Goal: Contribute content

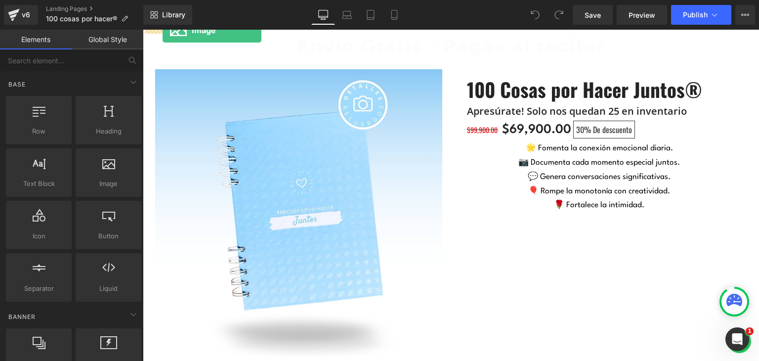
drag, startPoint x: 248, startPoint y: 208, endPoint x: 163, endPoint y: 30, distance: 196.7
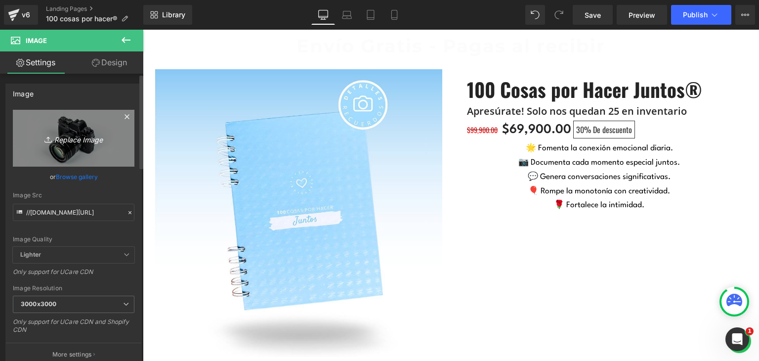
click at [84, 135] on icon "Replace Image" at bounding box center [73, 138] width 79 height 12
type input "C:\fakepath\Portada de Facebook Nutriólogo Profesional Verde y [PERSON_NAME].png"
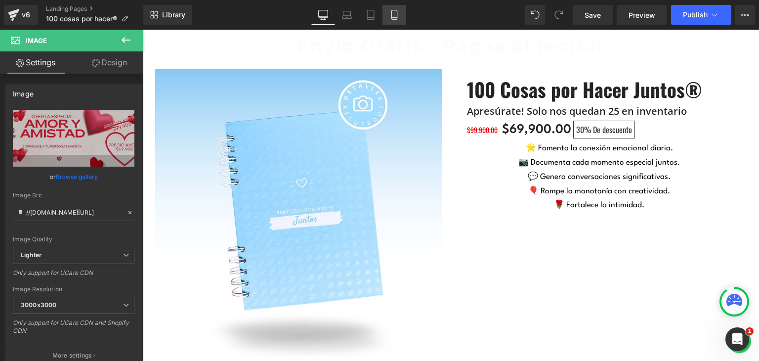
click at [390, 14] on icon at bounding box center [394, 15] width 10 height 10
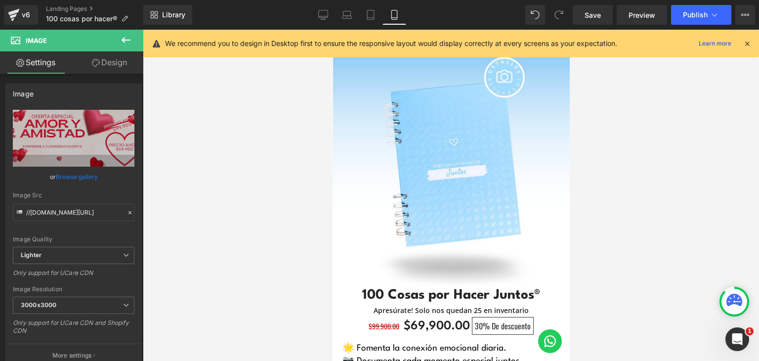
click at [749, 41] on icon at bounding box center [747, 43] width 9 height 9
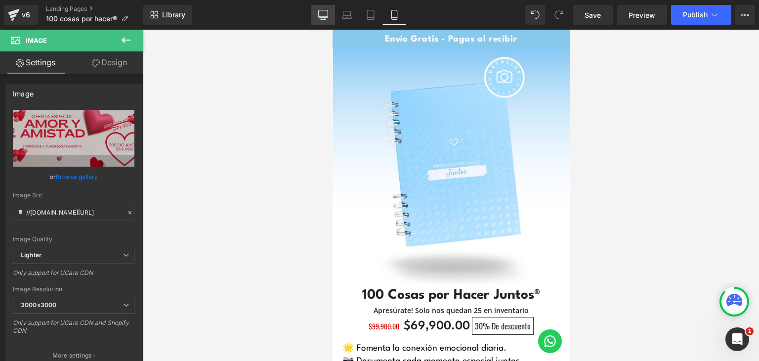
click at [323, 16] on icon at bounding box center [323, 15] width 10 height 10
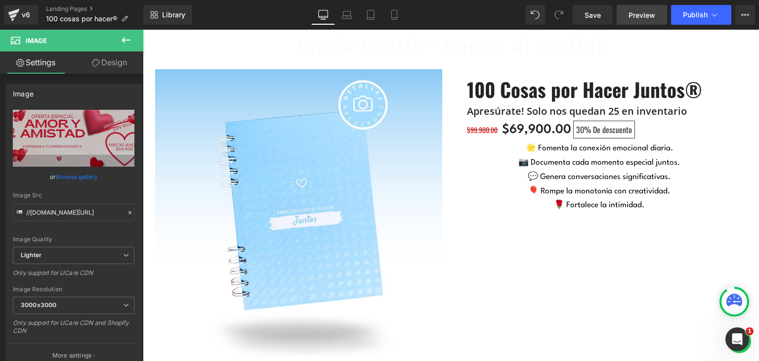
click at [643, 14] on span "Preview" at bounding box center [641, 15] width 27 height 10
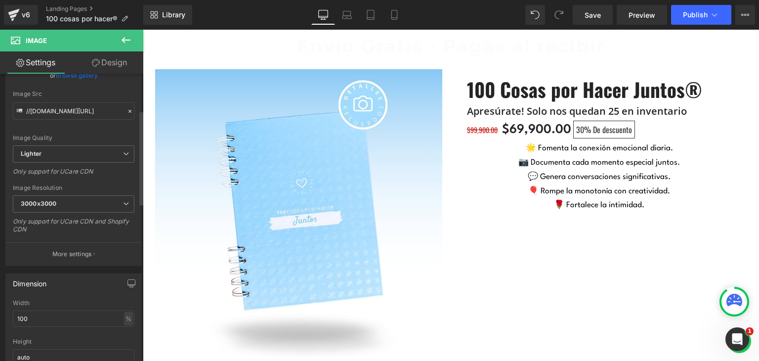
scroll to position [99, 0]
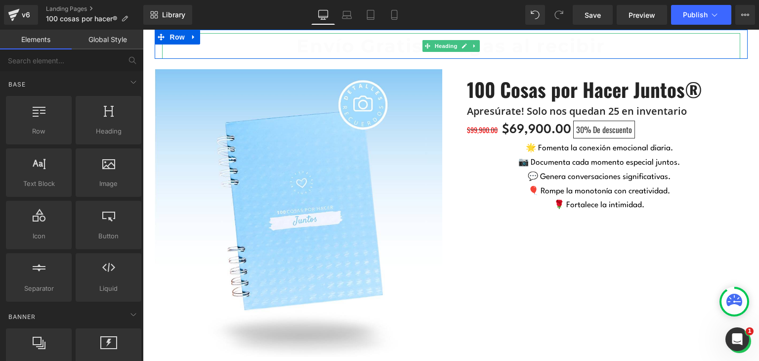
click at [171, 52] on h1 "Envío Gratis - Pagas al recibir" at bounding box center [451, 46] width 578 height 26
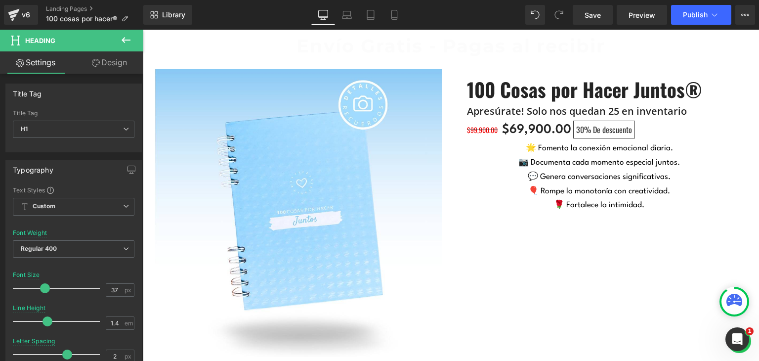
click at [125, 46] on button at bounding box center [126, 41] width 35 height 22
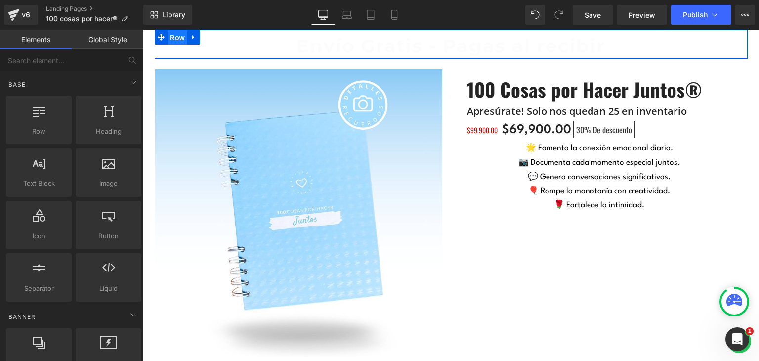
click at [167, 36] on span "Row" at bounding box center [177, 37] width 20 height 15
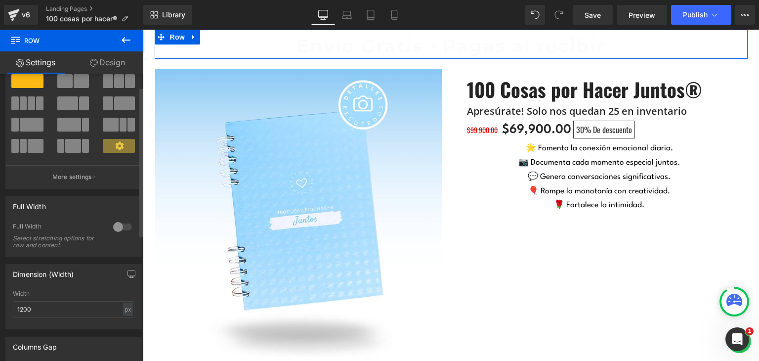
scroll to position [49, 0]
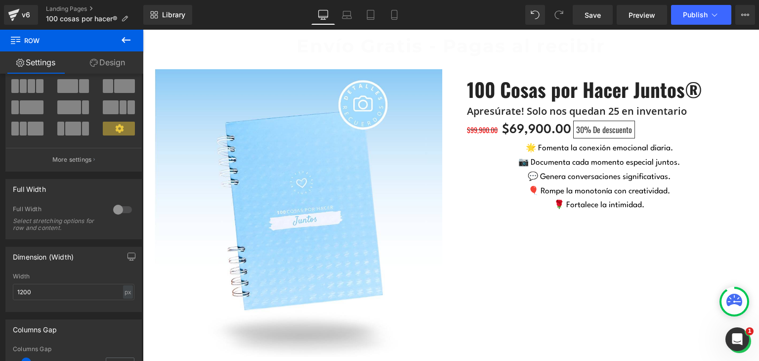
click at [126, 38] on icon at bounding box center [126, 40] width 12 height 12
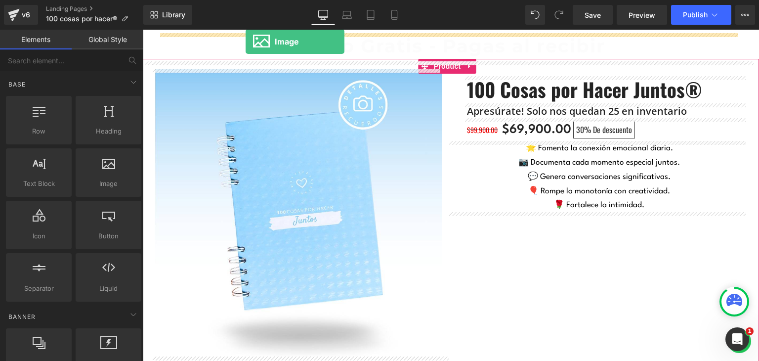
drag, startPoint x: 250, startPoint y: 210, endPoint x: 246, endPoint y: 42, distance: 168.5
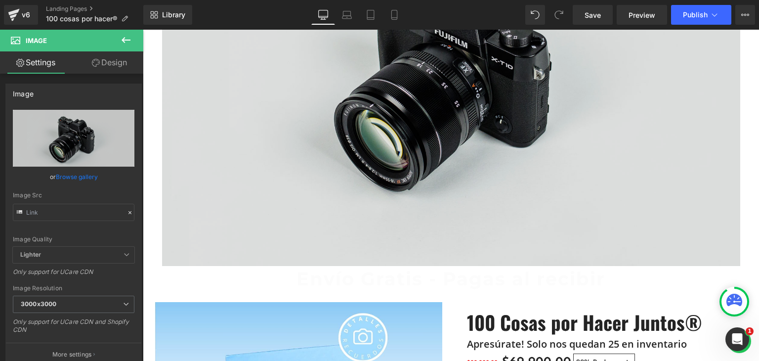
scroll to position [148, 0]
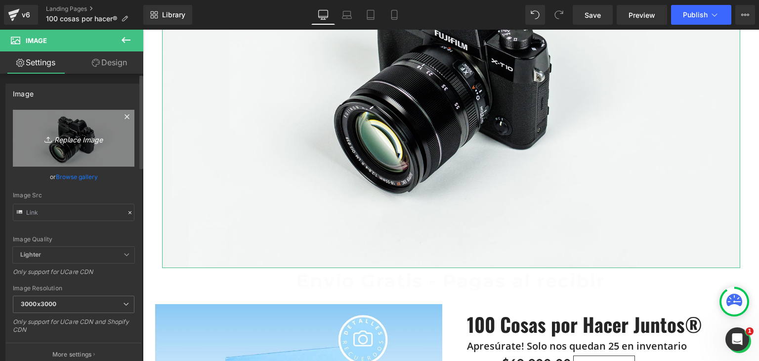
click at [88, 135] on icon "Replace Image" at bounding box center [73, 138] width 79 height 12
type input "C:\fakepath\Portada de Facebook Nutriólogo Profesional Verde y [PERSON_NAME].png"
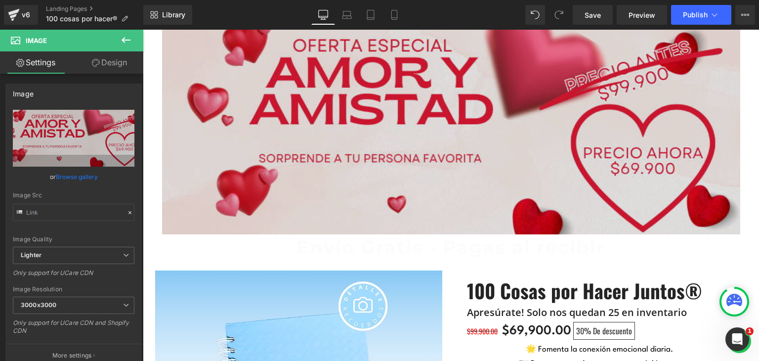
scroll to position [0, 0]
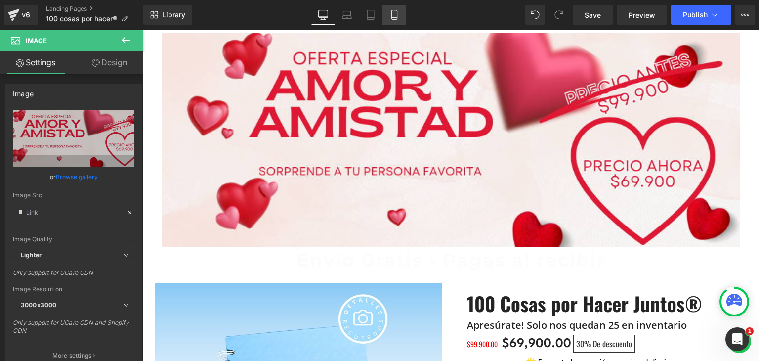
click at [397, 18] on icon at bounding box center [393, 14] width 5 height 9
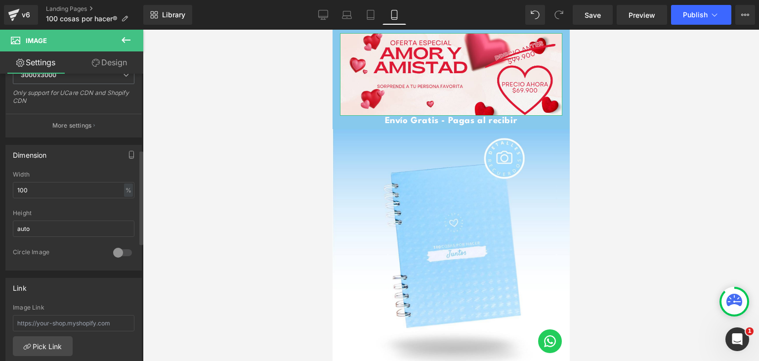
scroll to position [247, 0]
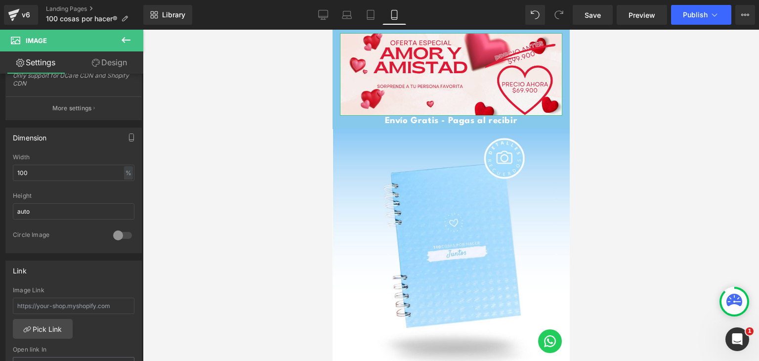
click at [113, 62] on link "Design" at bounding box center [110, 62] width 72 height 22
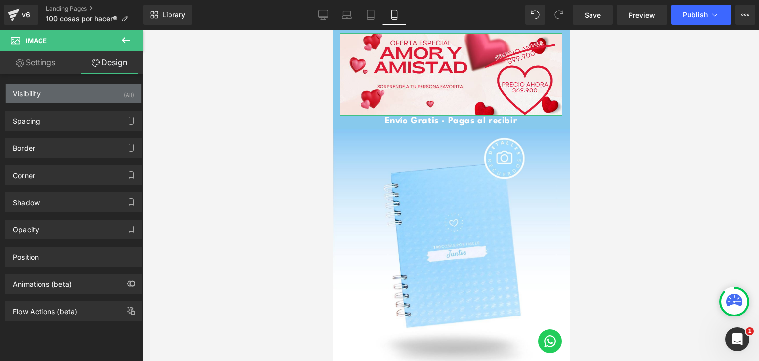
click at [58, 95] on div "Visibility (All)" at bounding box center [73, 93] width 135 height 19
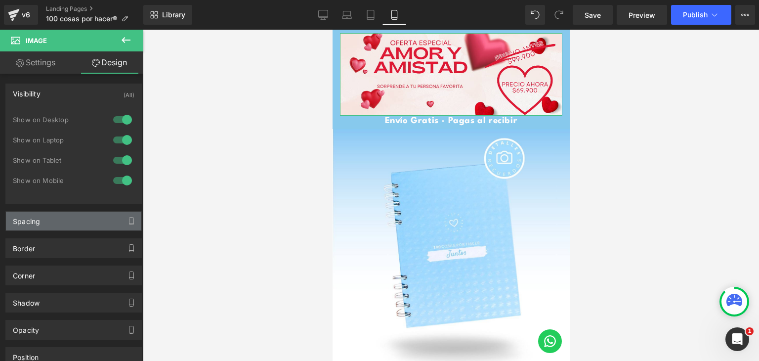
click at [51, 222] on div "Spacing" at bounding box center [73, 220] width 135 height 19
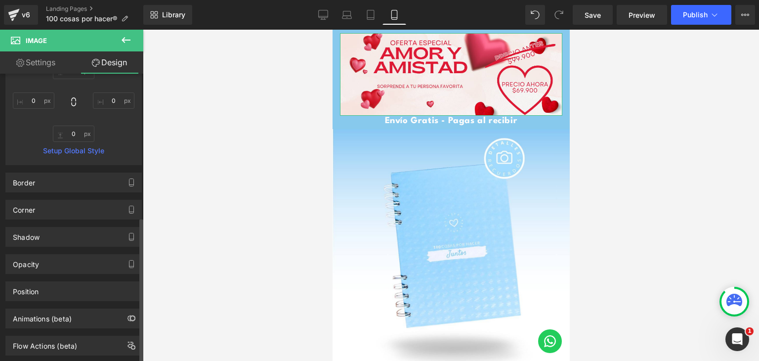
scroll to position [292, 0]
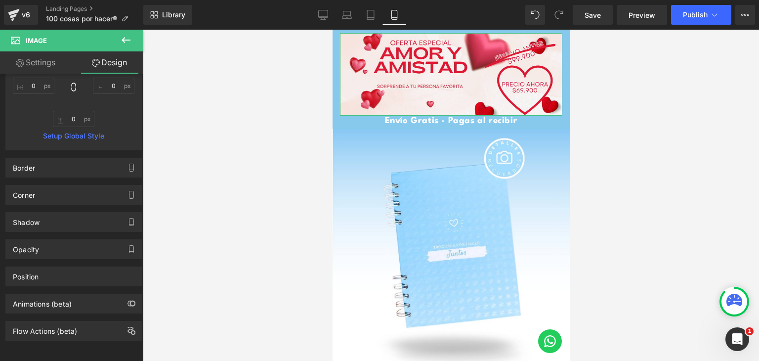
click at [43, 62] on link "Settings" at bounding box center [36, 62] width 72 height 22
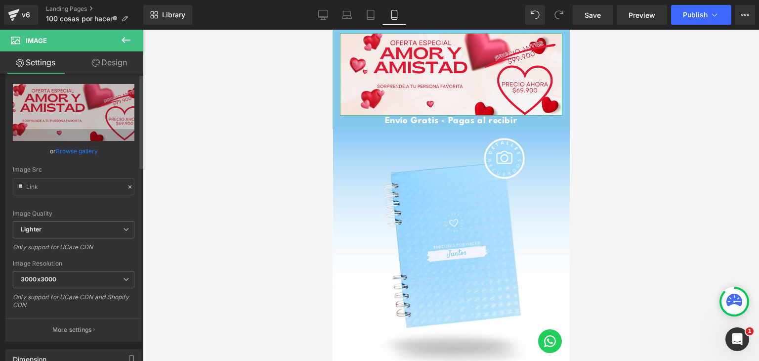
scroll to position [0, 0]
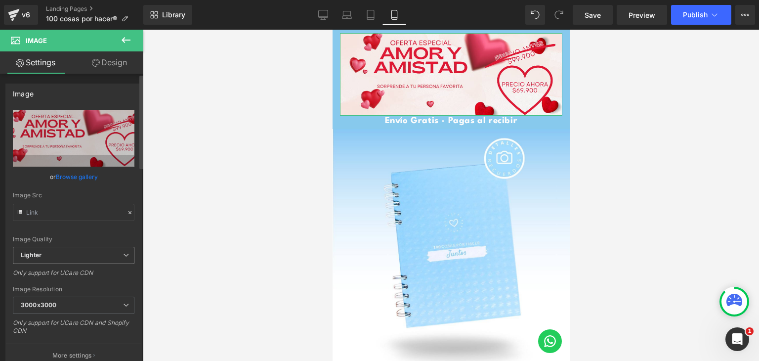
click at [96, 256] on span "Lighter" at bounding box center [74, 255] width 122 height 17
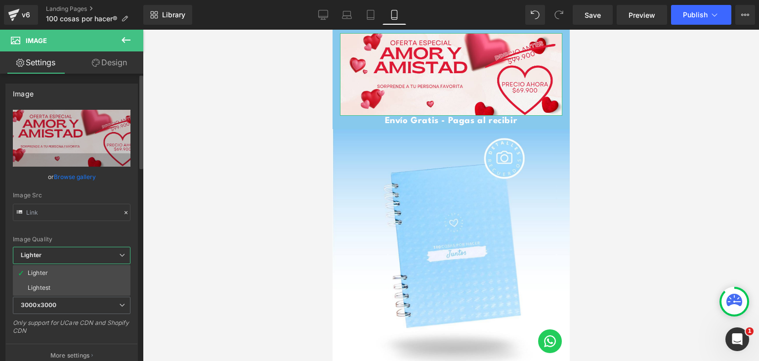
click at [96, 256] on span "Lighter" at bounding box center [72, 255] width 118 height 17
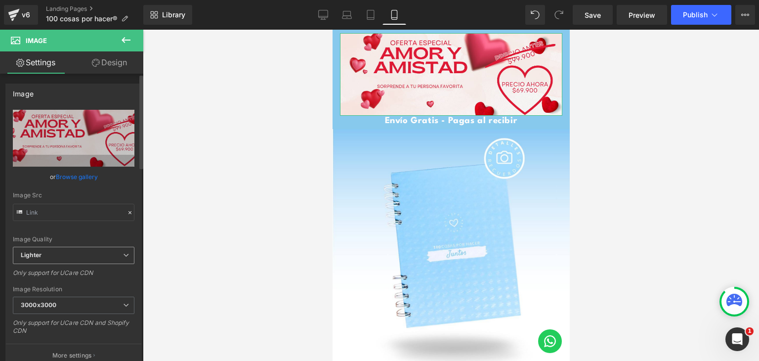
click at [96, 256] on span "Lighter" at bounding box center [74, 255] width 122 height 17
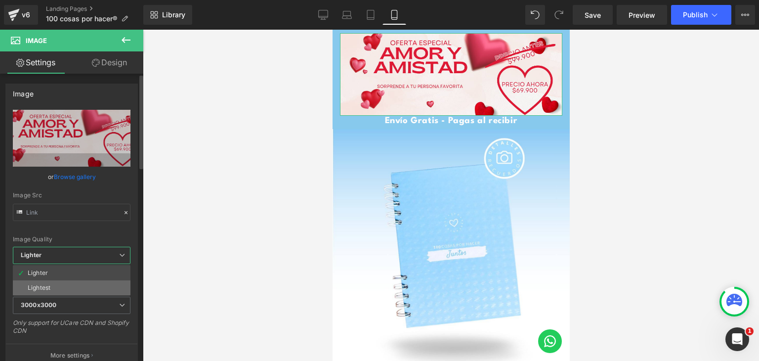
click at [82, 283] on li "Lightest" at bounding box center [72, 287] width 118 height 15
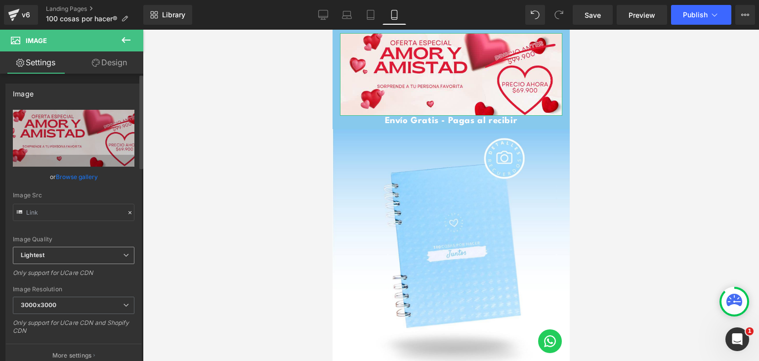
click at [99, 251] on span "Lightest" at bounding box center [74, 255] width 122 height 17
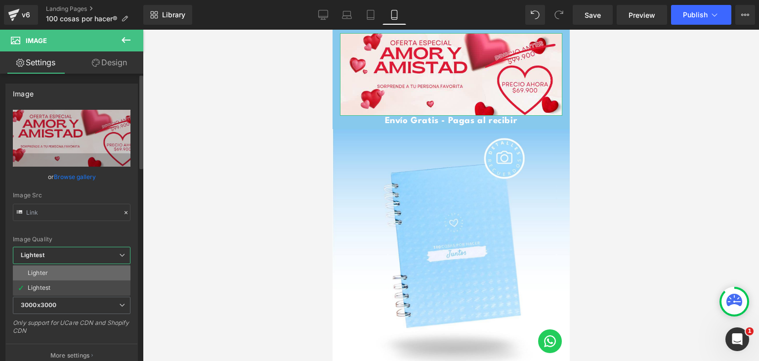
click at [75, 273] on li "Lighter" at bounding box center [72, 272] width 118 height 15
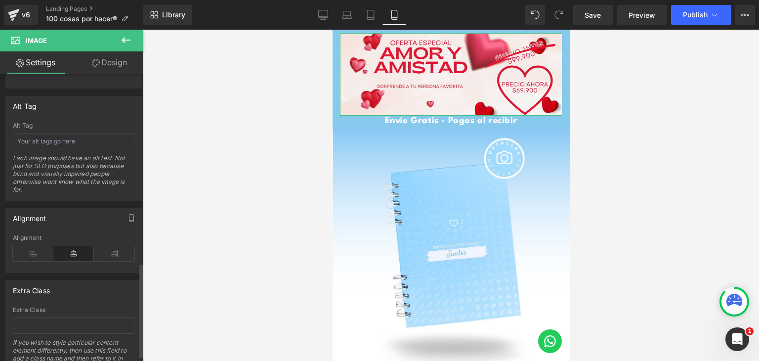
scroll to position [588, 0]
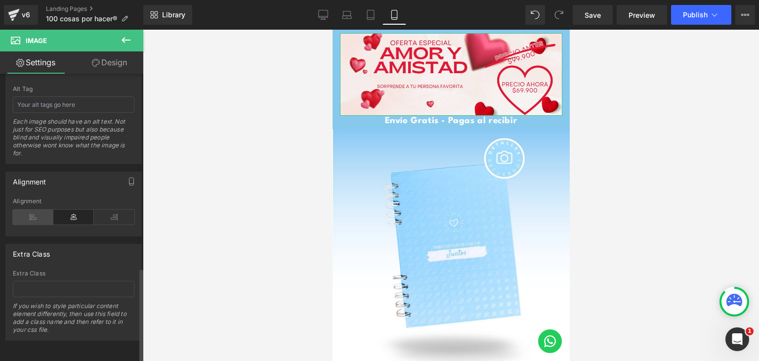
click at [36, 209] on icon at bounding box center [33, 216] width 41 height 15
click at [72, 209] on icon at bounding box center [73, 216] width 41 height 15
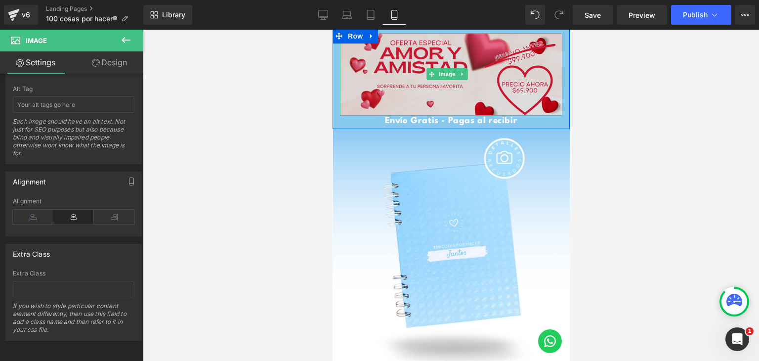
scroll to position [0, 0]
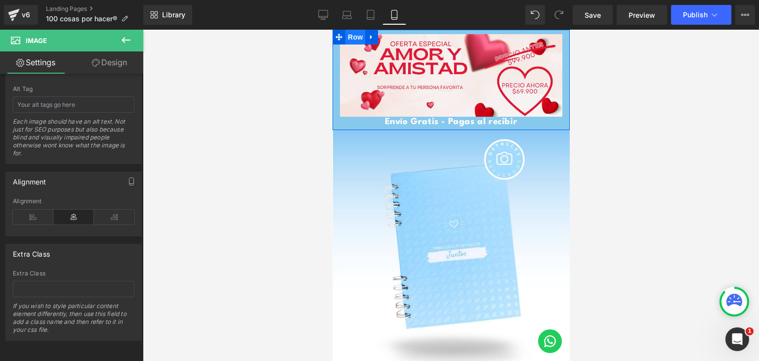
click at [351, 40] on span "Row" at bounding box center [355, 37] width 20 height 15
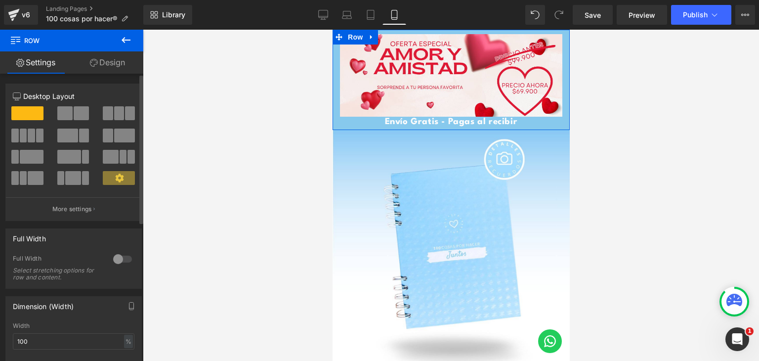
click at [122, 259] on div at bounding box center [123, 259] width 24 height 16
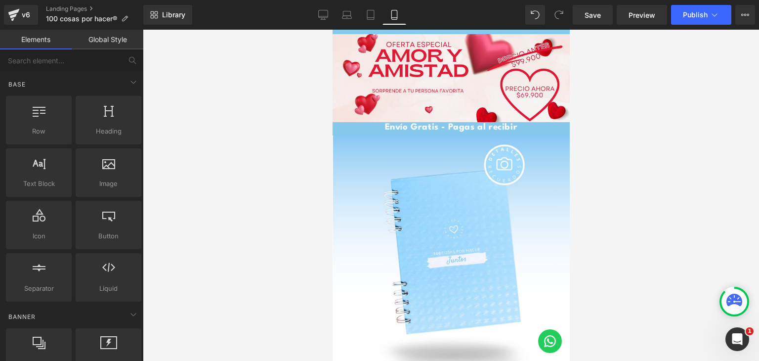
click at [206, 153] on div at bounding box center [451, 195] width 616 height 331
click at [595, 14] on span "Save" at bounding box center [593, 15] width 16 height 10
click at [690, 18] on span "Publish" at bounding box center [695, 15] width 25 height 8
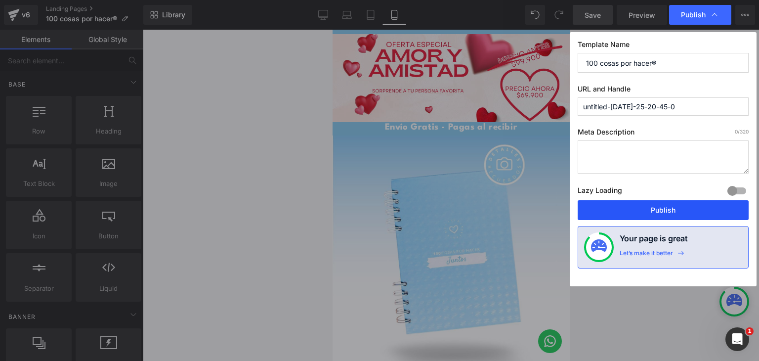
click at [0, 0] on button "Publish" at bounding box center [0, 0] width 0 height 0
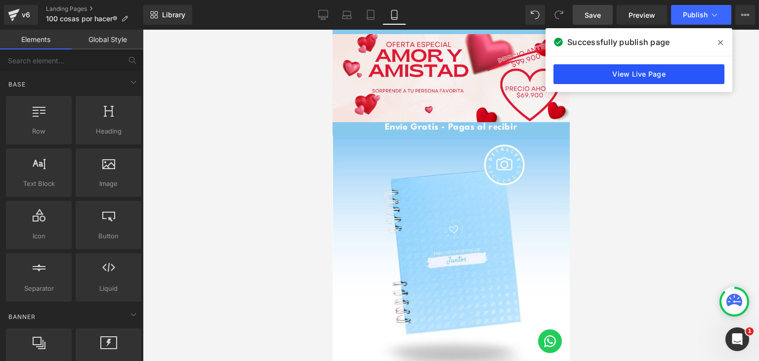
click at [605, 73] on link "View Live Page" at bounding box center [638, 74] width 171 height 20
